Goal: Navigation & Orientation: Find specific page/section

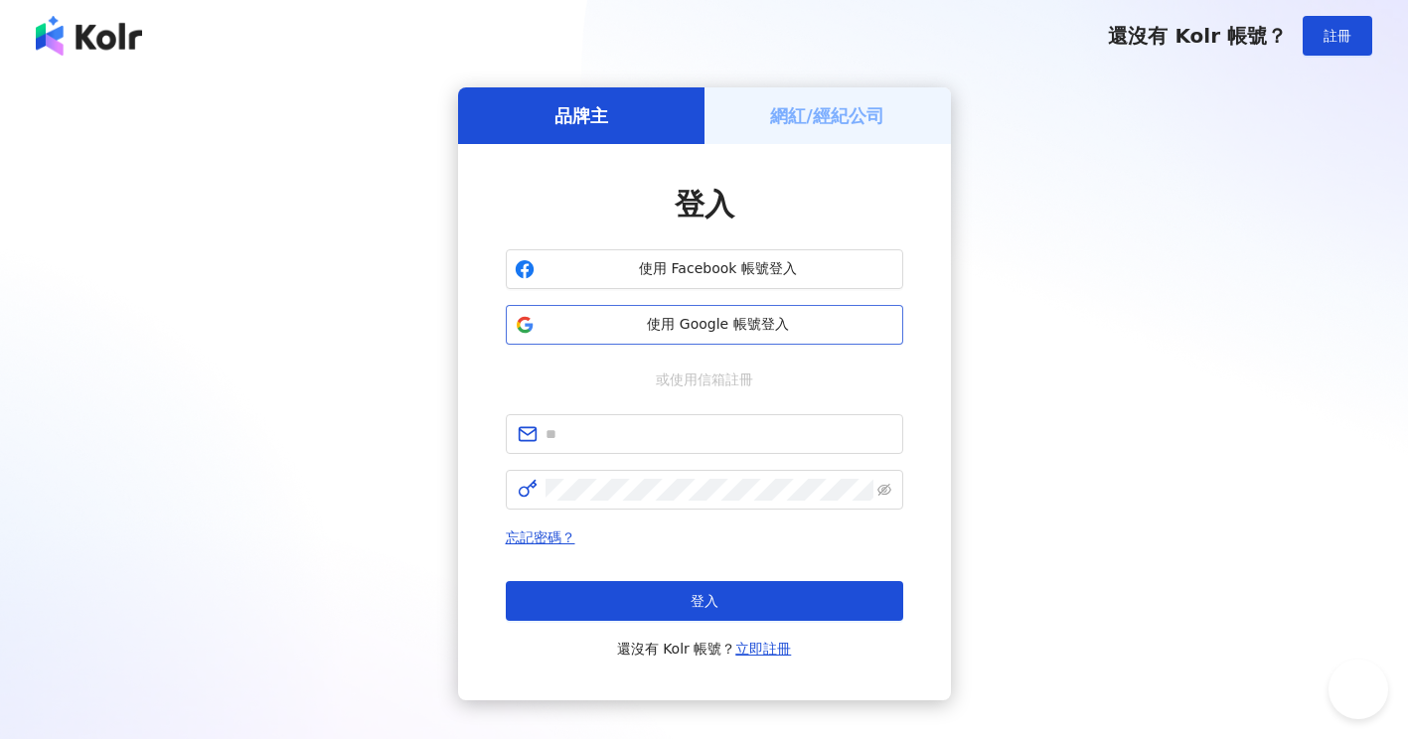
click at [649, 341] on button "使用 Google 帳號登入" at bounding box center [705, 325] width 398 height 40
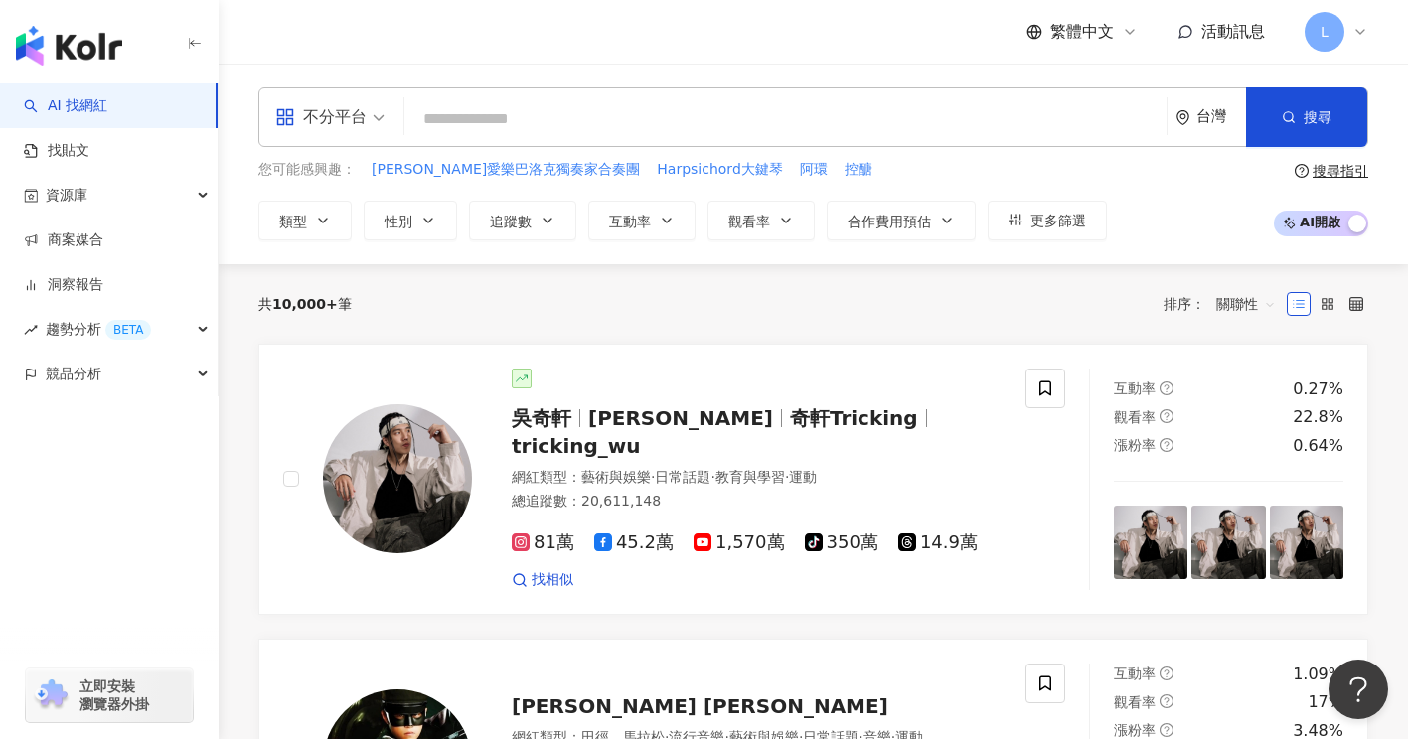
click at [761, 276] on div "共 10,000+ 筆 排序： 關聯性" at bounding box center [813, 304] width 1110 height 80
click at [810, 20] on div "繁體中文 活動訊息 L" at bounding box center [813, 32] width 1110 height 64
click at [882, 46] on div "繁體中文 活動訊息 L" at bounding box center [813, 32] width 1110 height 64
drag, startPoint x: 194, startPoint y: 2, endPoint x: 728, endPoint y: 61, distance: 536.9
click at [728, 61] on div "繁體中文 活動訊息 L" at bounding box center [813, 32] width 1110 height 64
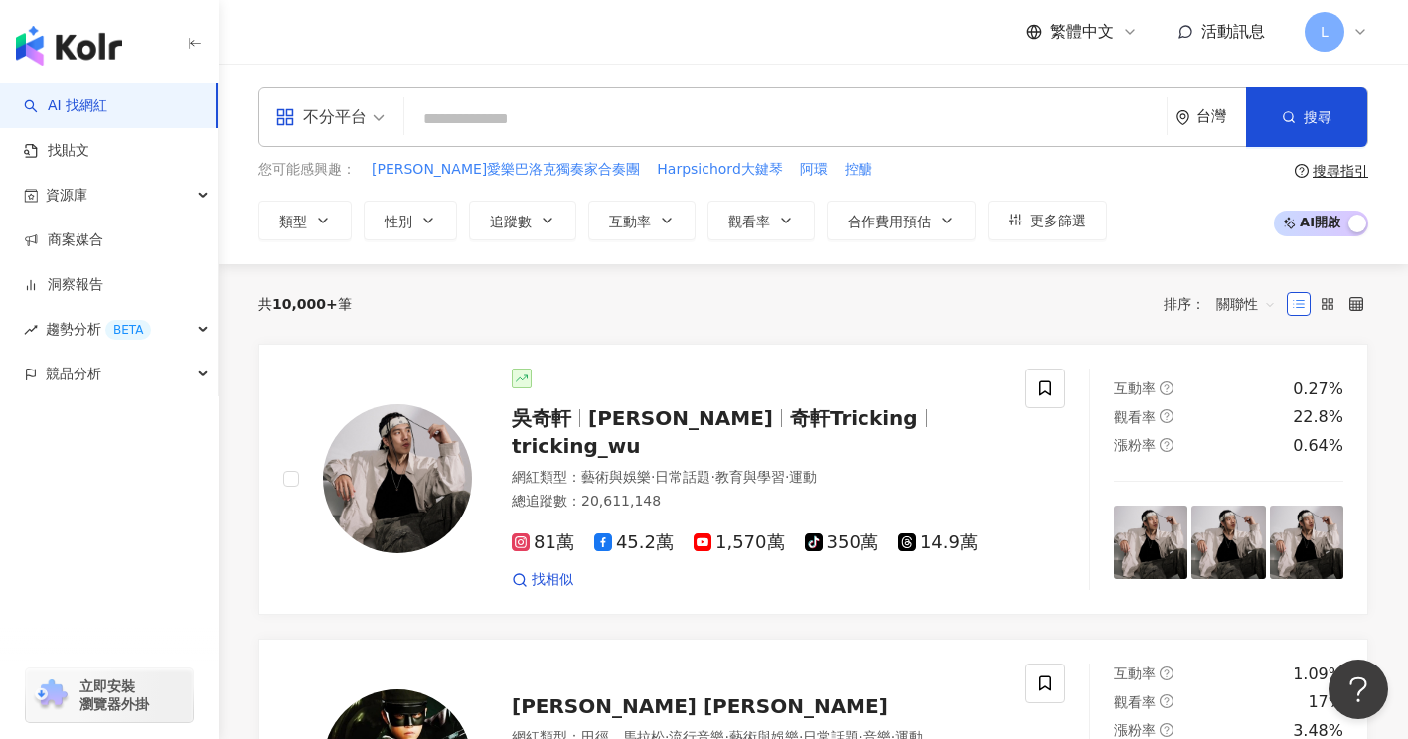
click at [723, 34] on div "繁體中文 活動訊息 L" at bounding box center [813, 32] width 1110 height 64
click at [556, 43] on div "繁體中文 活動訊息 L" at bounding box center [813, 32] width 1110 height 64
drag, startPoint x: 728, startPoint y: 0, endPoint x: 588, endPoint y: 39, distance: 144.4
click at [588, 39] on div "繁體中文 活動訊息 L" at bounding box center [813, 32] width 1110 height 64
click at [694, 5] on div "繁體中文 活動訊息 L" at bounding box center [813, 32] width 1110 height 64
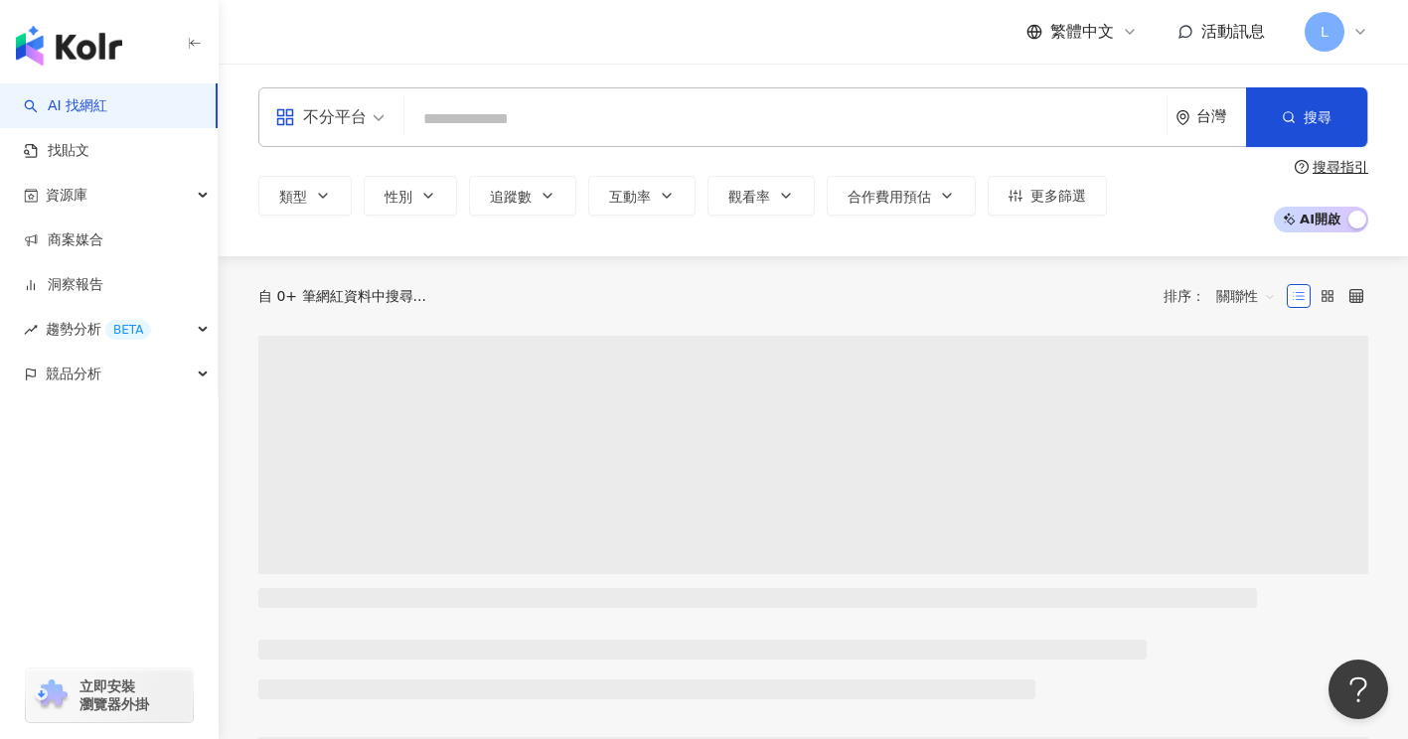
click at [749, 42] on div "繁體中文 活動訊息 L" at bounding box center [813, 32] width 1110 height 64
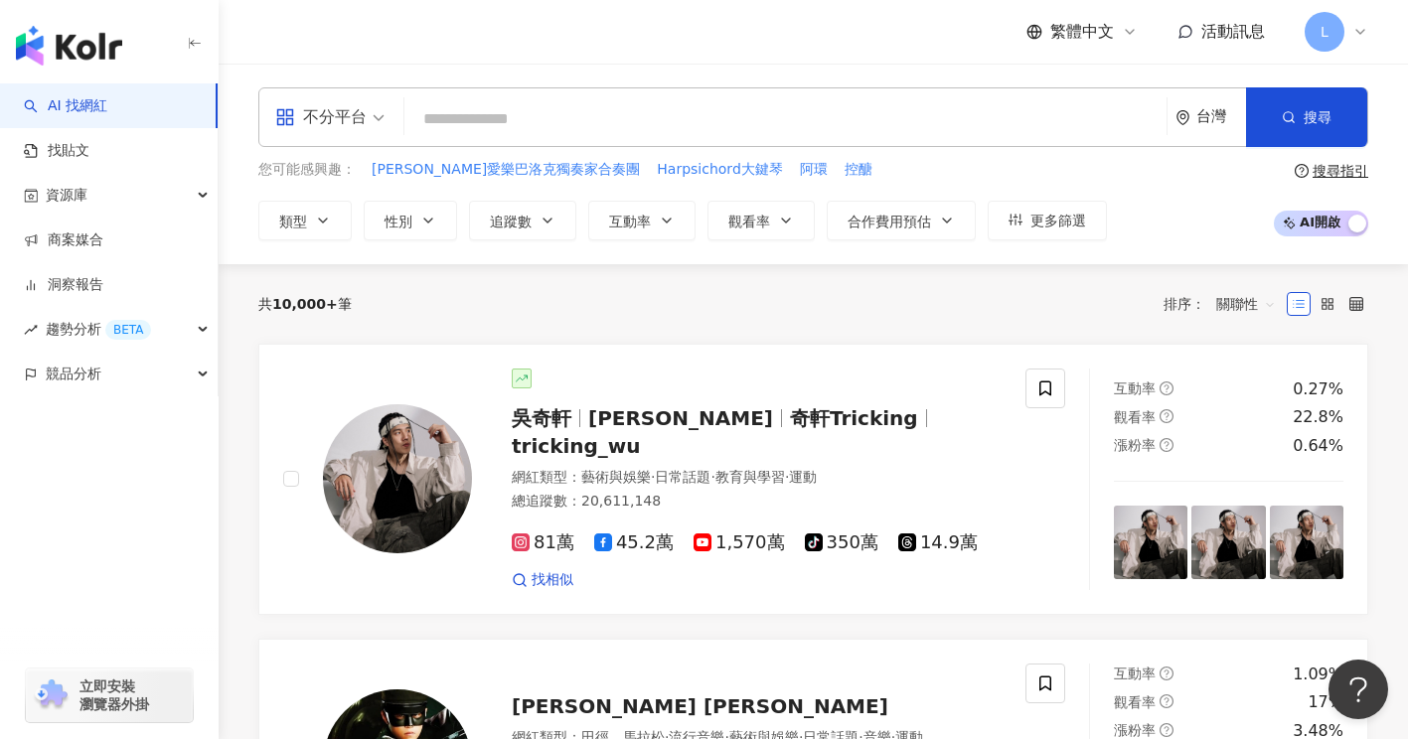
click at [600, 31] on div "繁體中文 活動訊息 L" at bounding box center [813, 32] width 1110 height 64
drag, startPoint x: 984, startPoint y: 0, endPoint x: 849, endPoint y: 19, distance: 136.5
click at [849, 19] on div "繁體中文 活動訊息 L" at bounding box center [813, 32] width 1110 height 64
click at [548, 22] on div "繁體中文 活動訊息 L" at bounding box center [813, 32] width 1110 height 64
drag, startPoint x: 538, startPoint y: 3, endPoint x: 428, endPoint y: 26, distance: 111.7
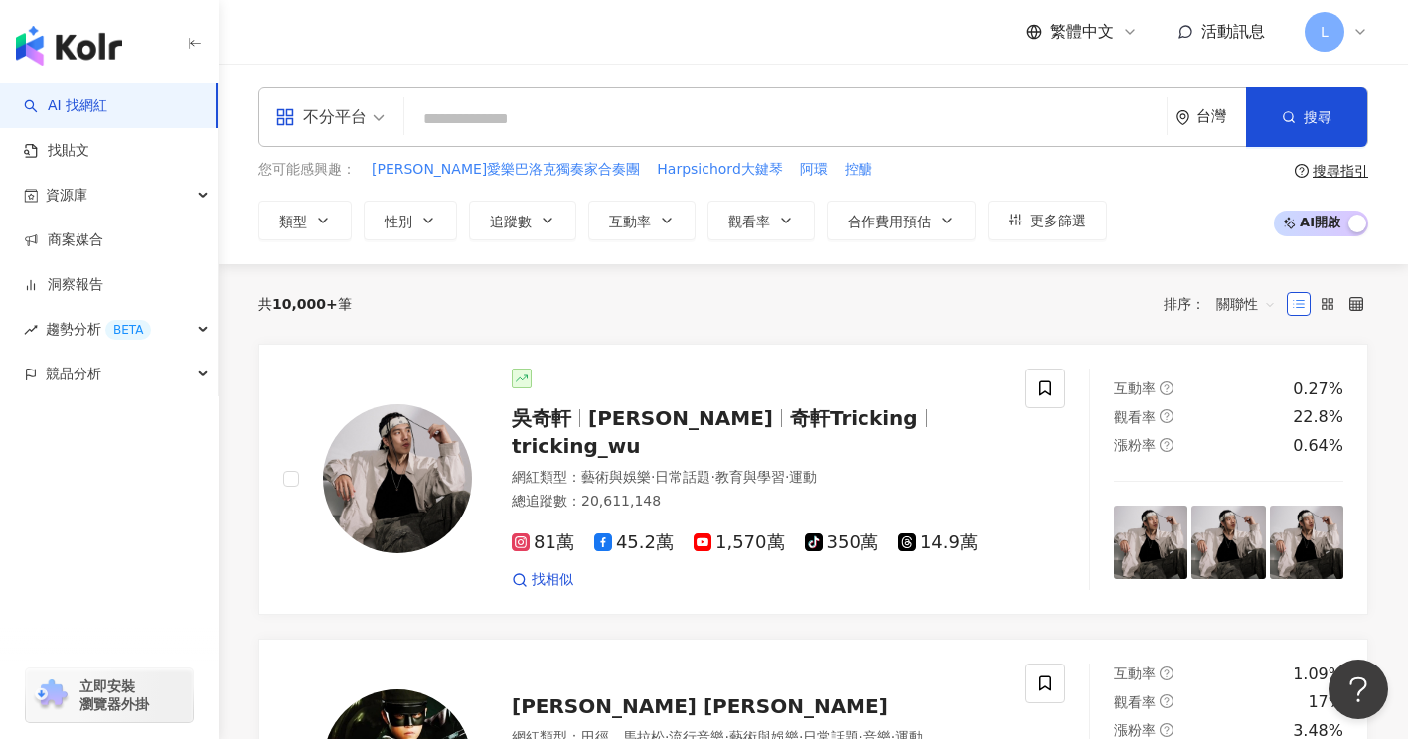
click at [428, 26] on div "繁體中文 活動訊息 L" at bounding box center [813, 32] width 1110 height 64
